Goal: Task Accomplishment & Management: Manage account settings

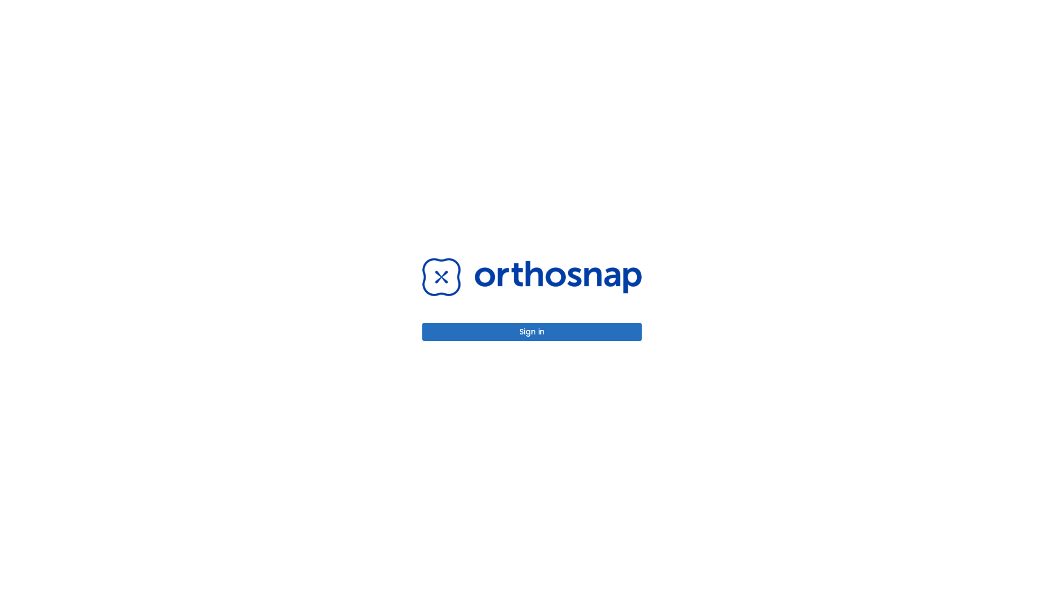
click at [532, 332] on button "Sign in" at bounding box center [532, 332] width 220 height 18
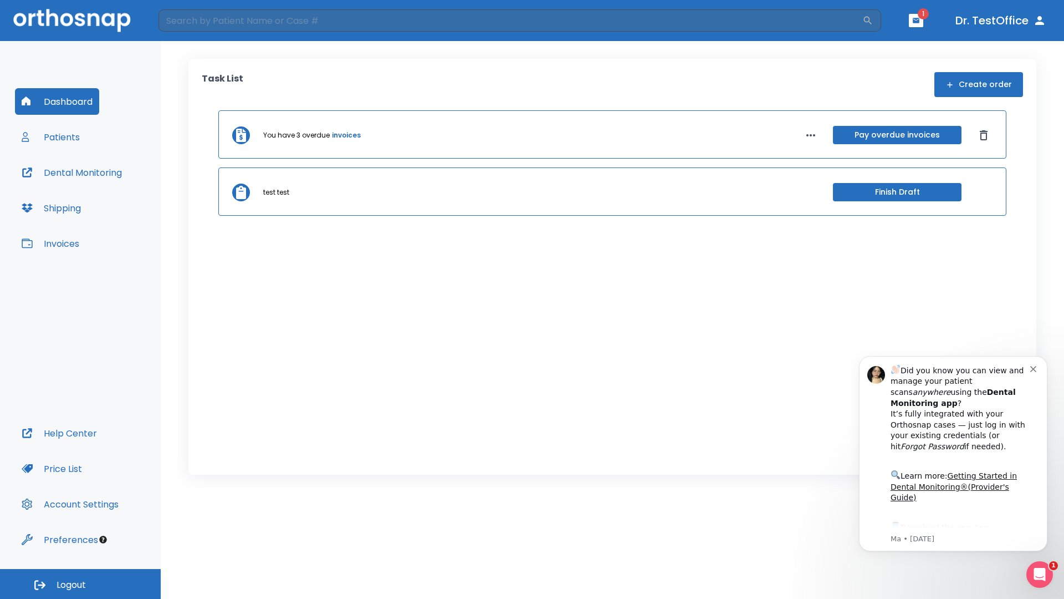
click at [80, 584] on span "Logout" at bounding box center [71, 585] width 29 height 12
